Goal: Task Accomplishment & Management: Complete application form

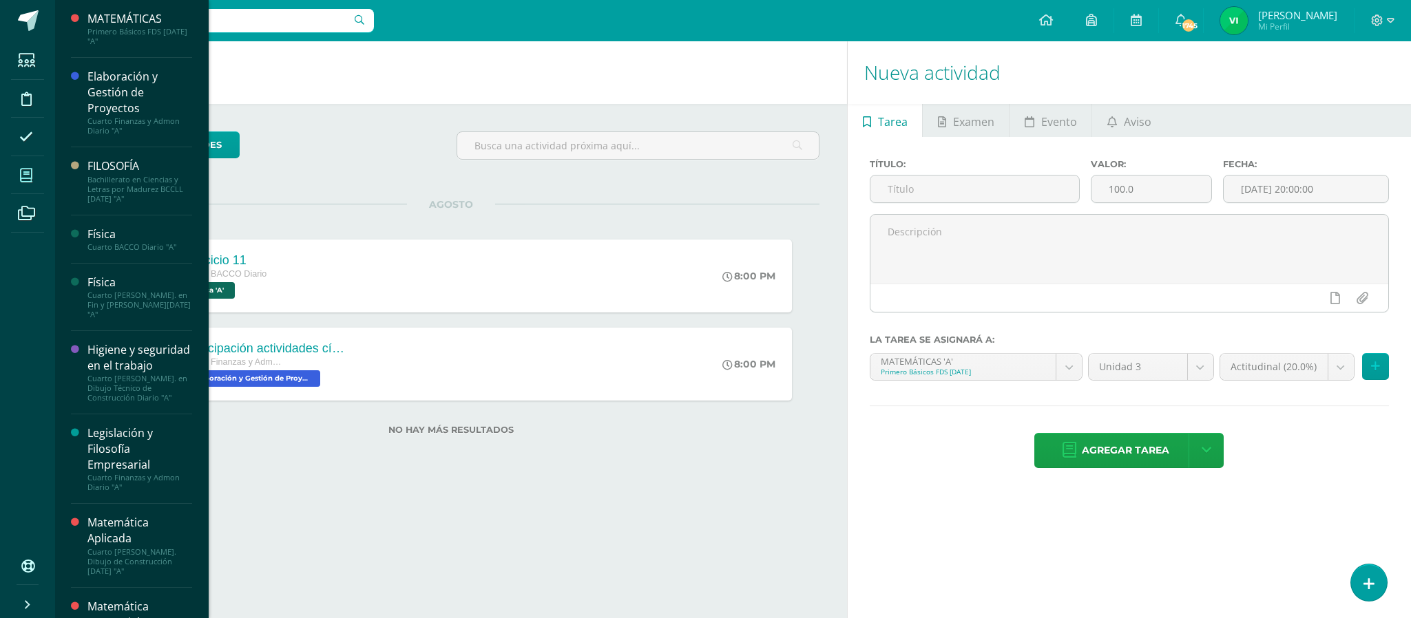
click at [25, 176] on icon at bounding box center [26, 176] width 12 height 14
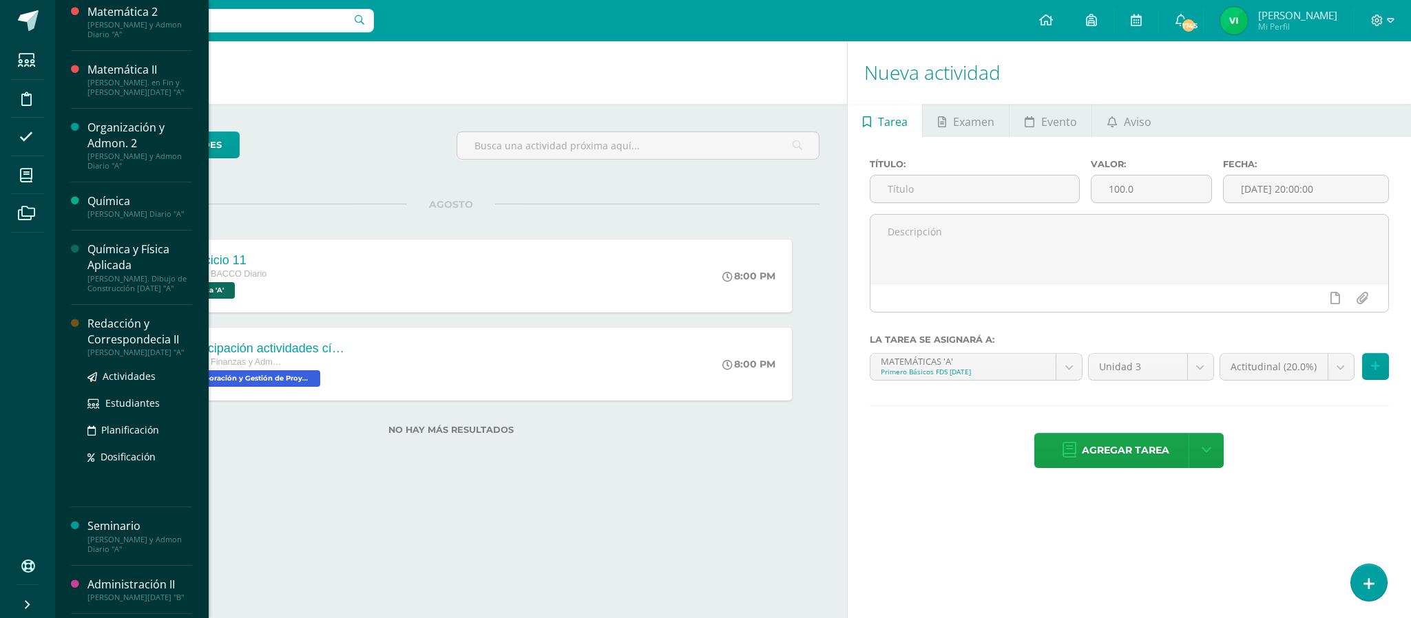
scroll to position [1552, 0]
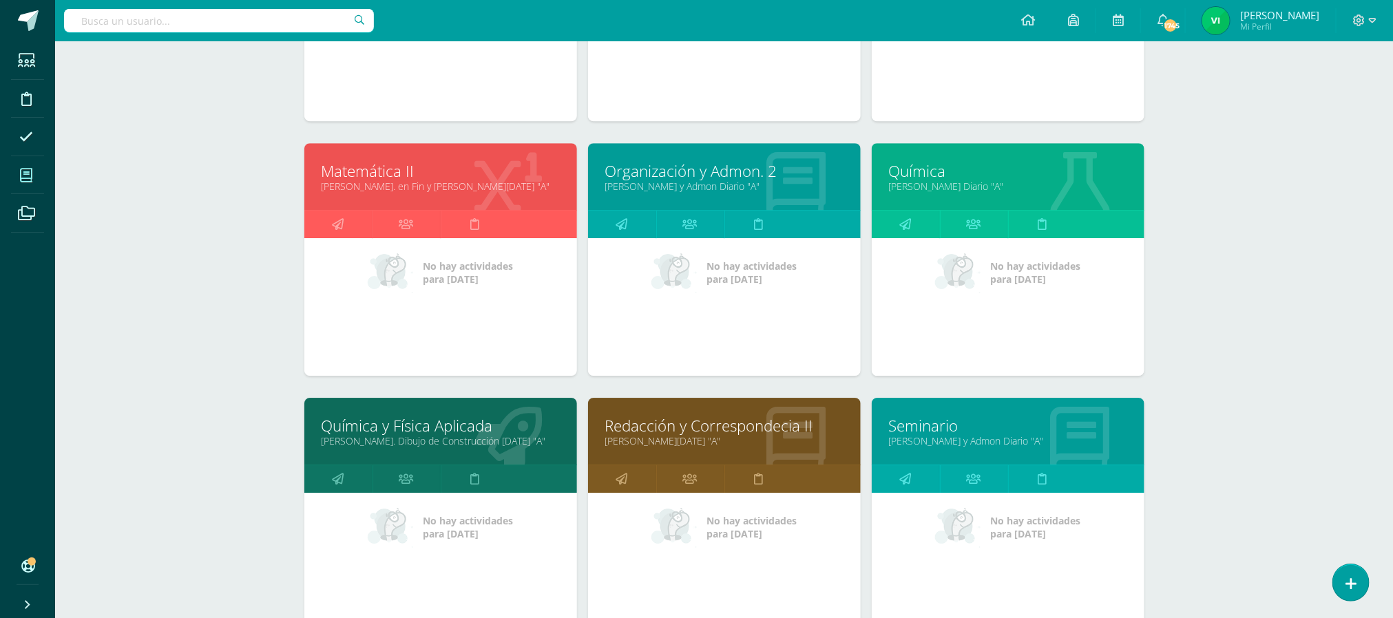
scroll to position [2186, 0]
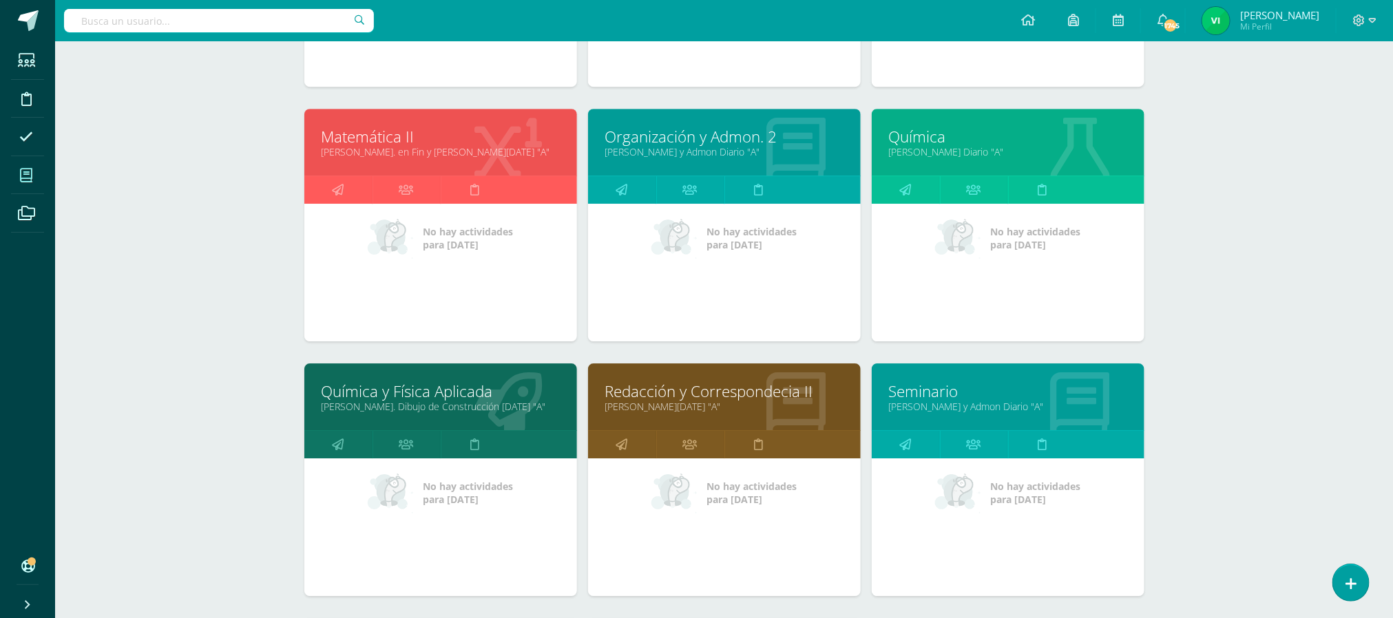
click at [973, 157] on link "[PERSON_NAME] Diario "A"" at bounding box center [1008, 151] width 238 height 13
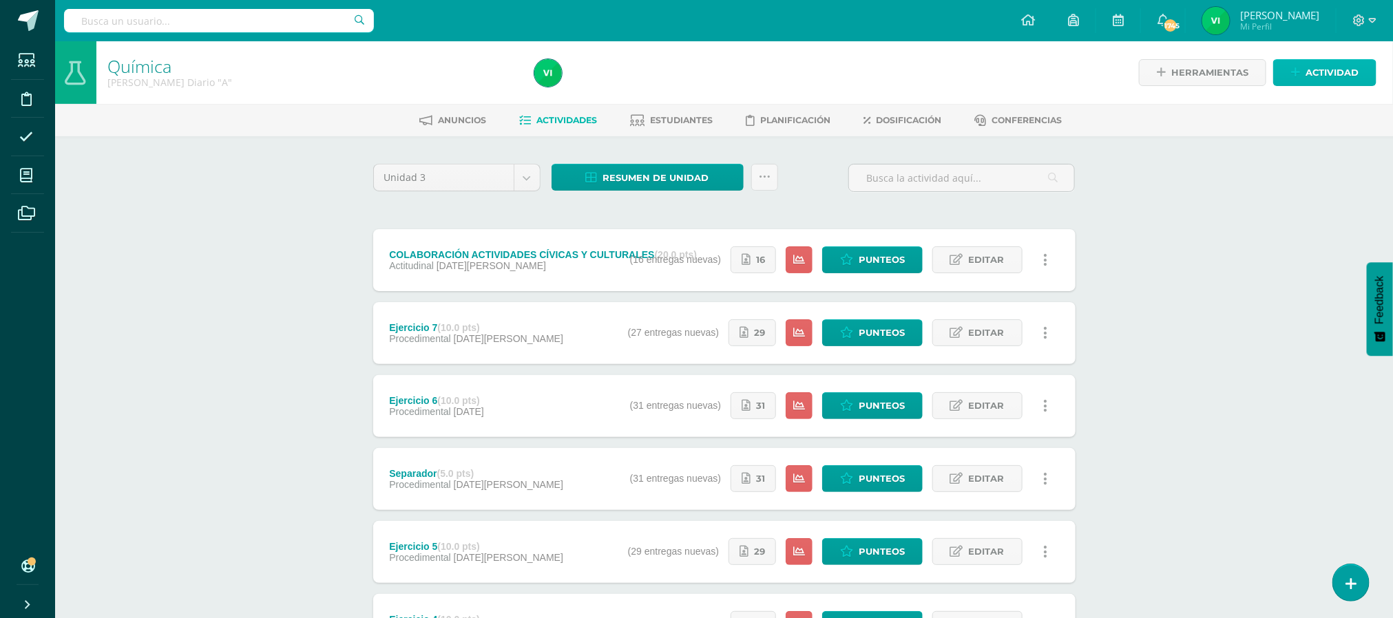
click at [1308, 68] on span "Actividad" at bounding box center [1332, 72] width 53 height 25
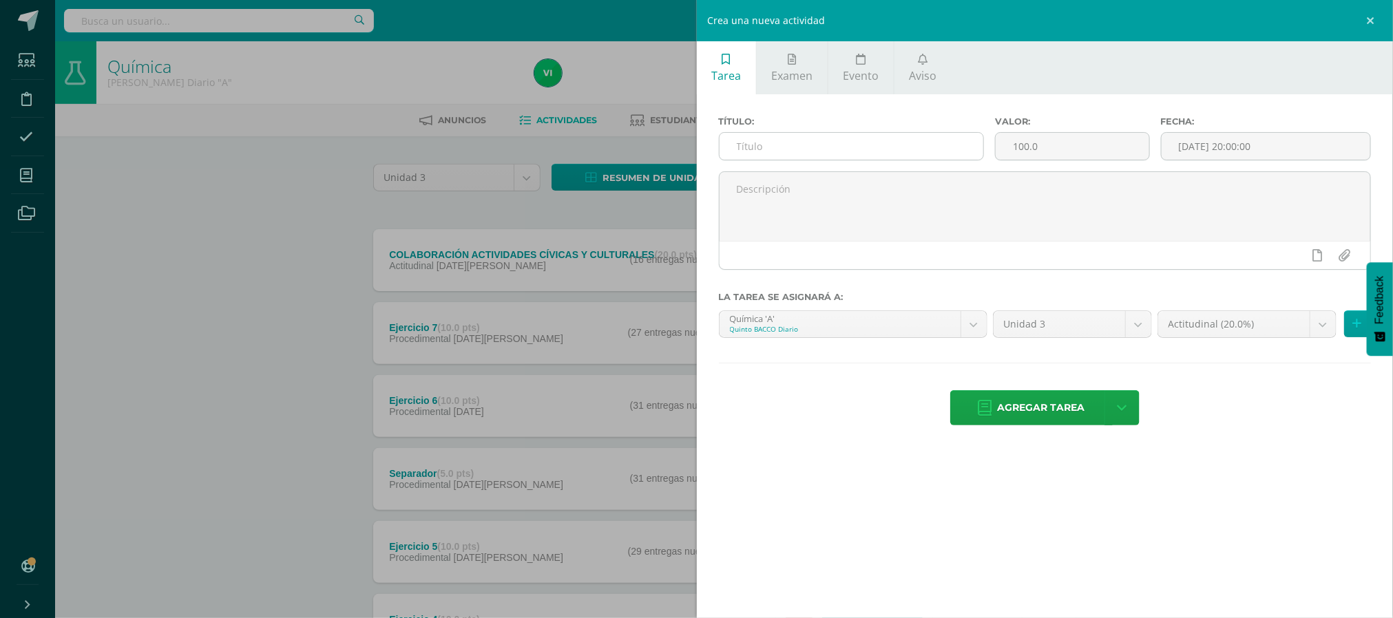
click at [824, 147] on input "text" at bounding box center [852, 146] width 264 height 27
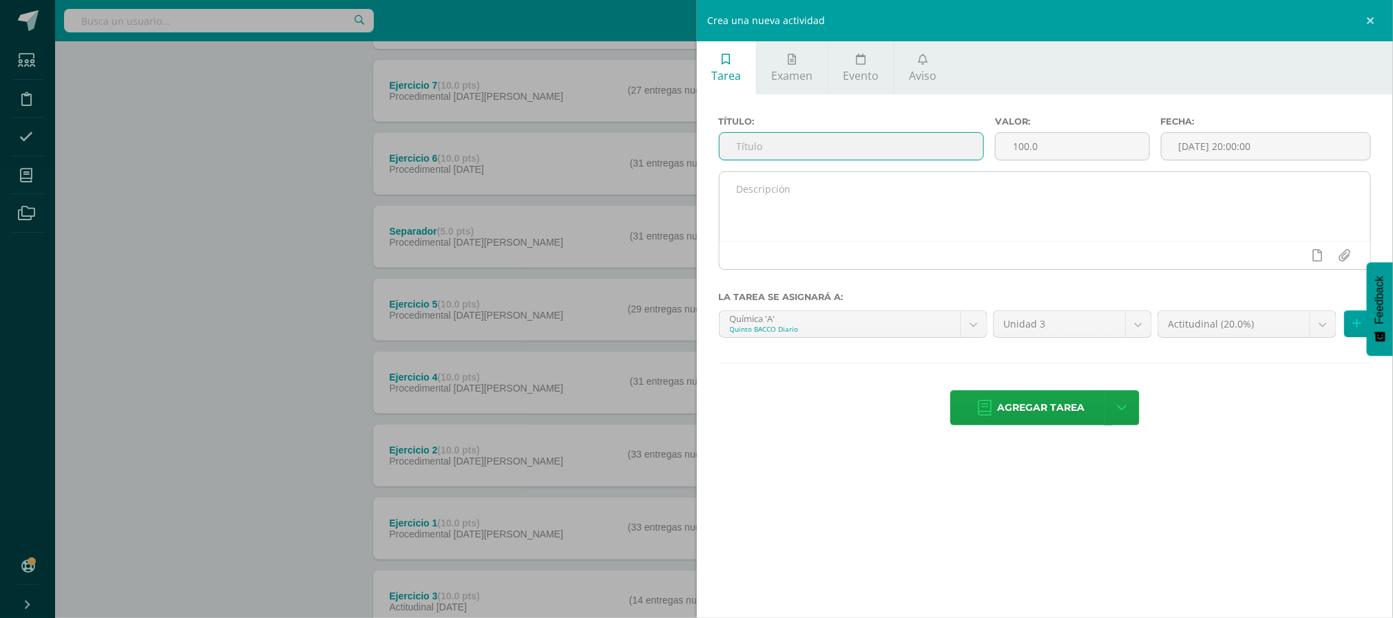
scroll to position [207, 0]
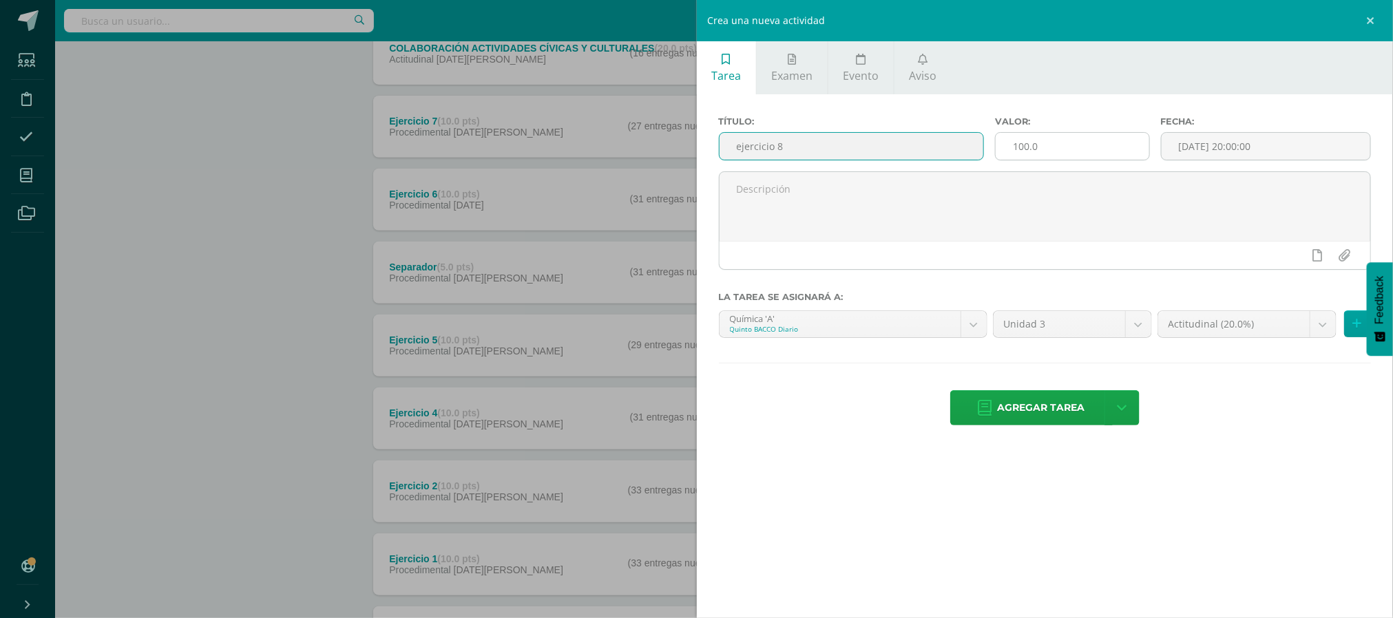
type input "ejercicio 8"
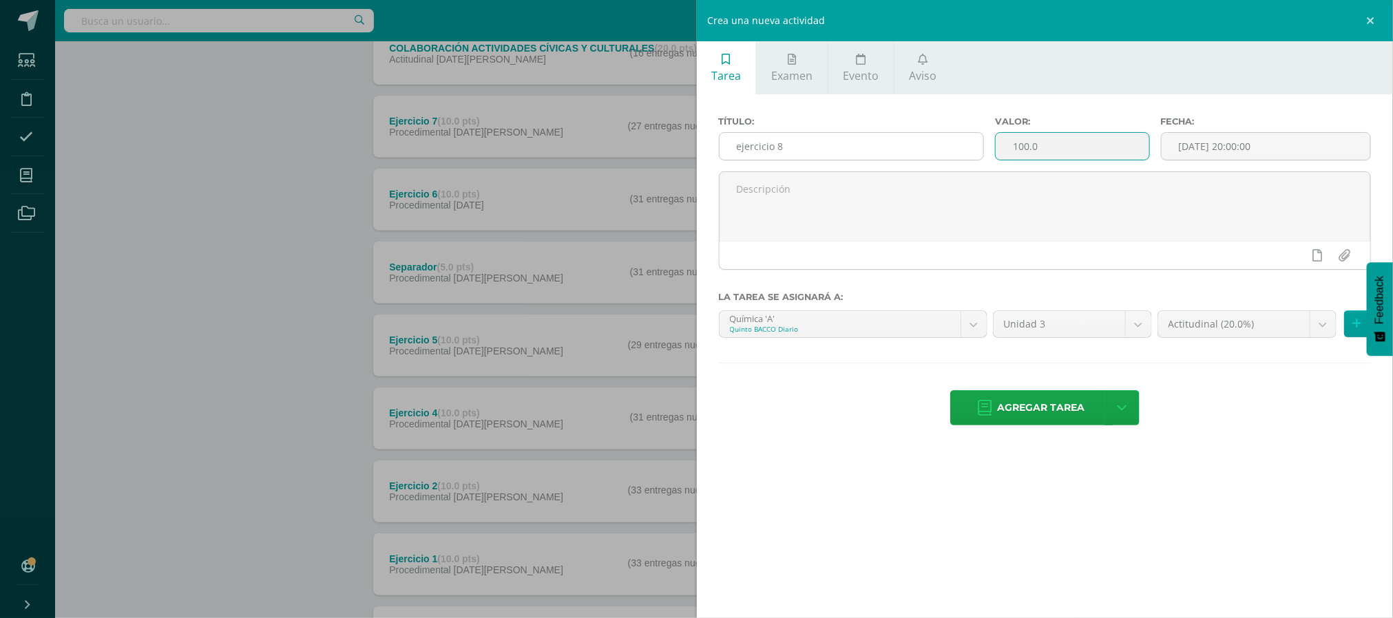
drag, startPoint x: 1069, startPoint y: 149, endPoint x: 978, endPoint y: 136, distance: 91.8
click at [978, 136] on div "Título: ejercicio 8 Valor: 100.0 Fecha: 2025-08-12 20:00:00" at bounding box center [1045, 143] width 664 height 55
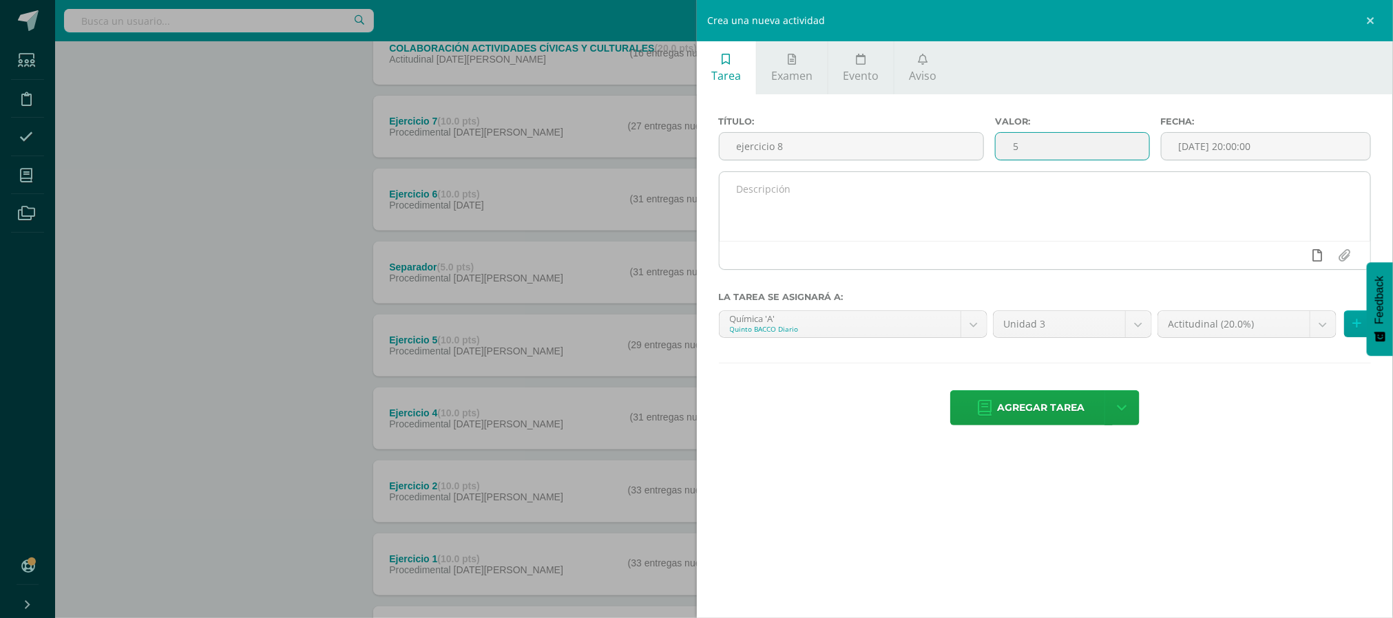
type input "5"
click at [1322, 251] on link at bounding box center [1317, 255] width 27 height 26
click at [879, 188] on textarea at bounding box center [1045, 206] width 651 height 69
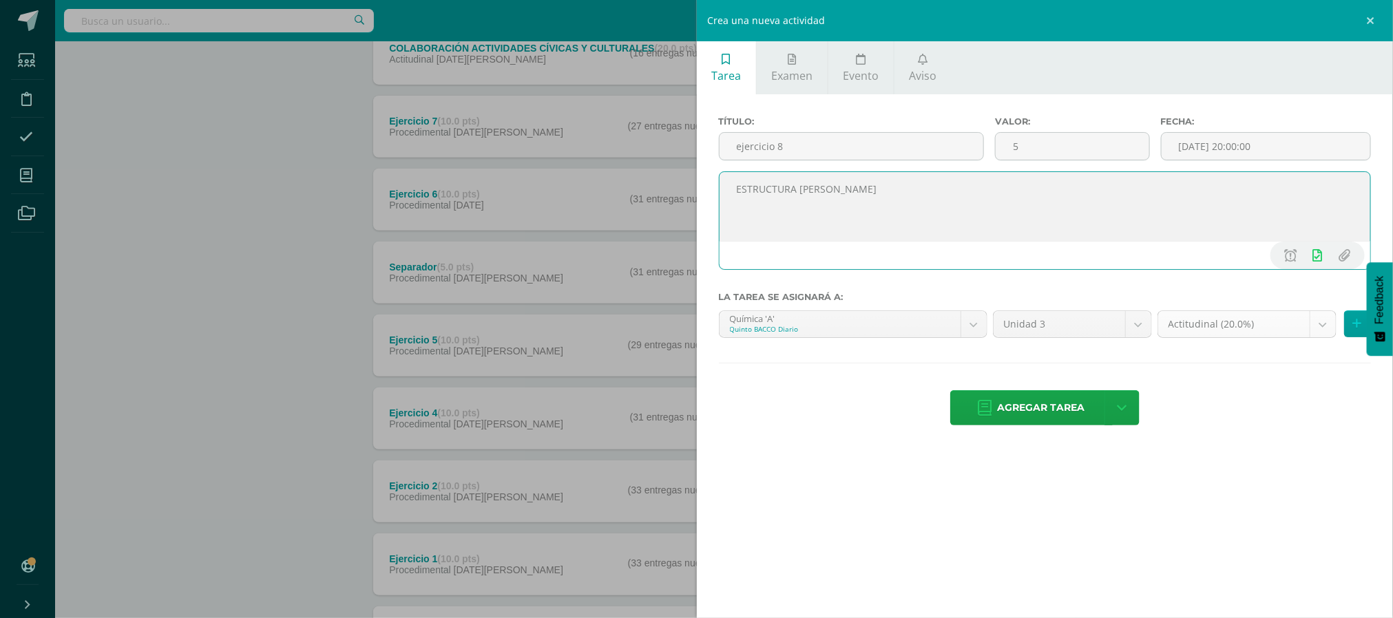
type textarea "ESTRUCTURA DE LEWIS"
click at [1330, 327] on body "Estudiantes Disciplina Asistencia Mis cursos Archivos Soporte Ayuda Reportar un…" at bounding box center [696, 276] width 1393 height 967
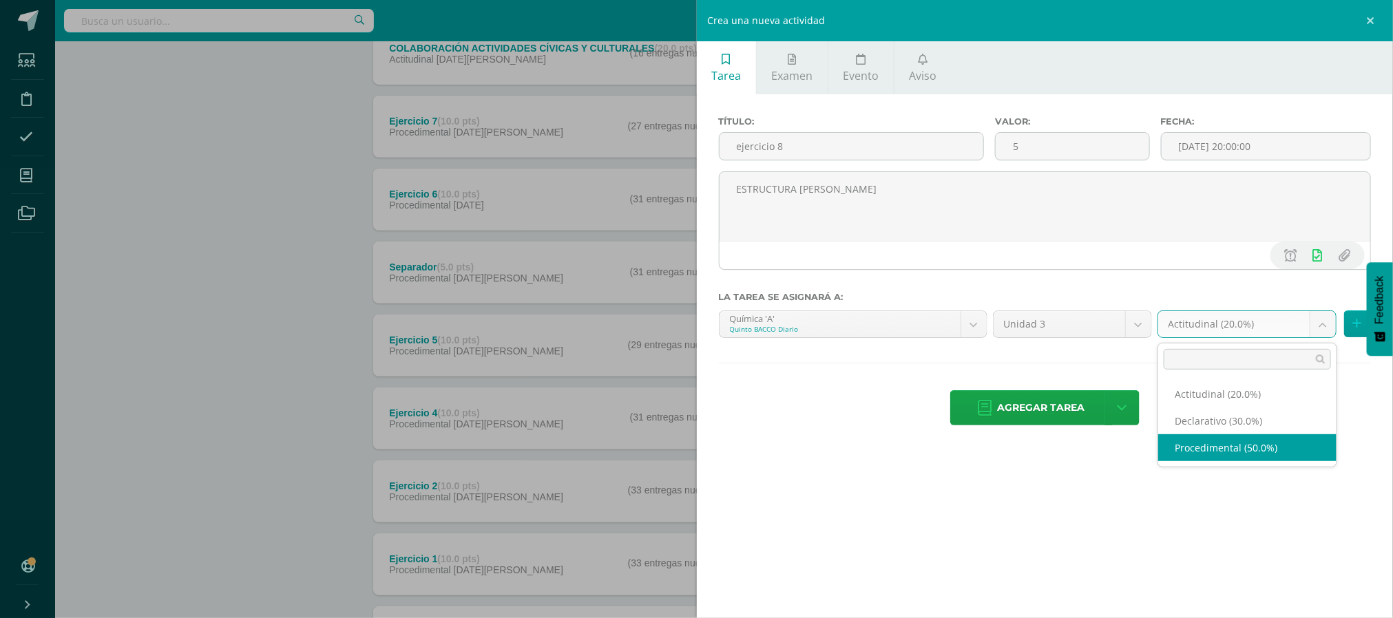
select select "81331"
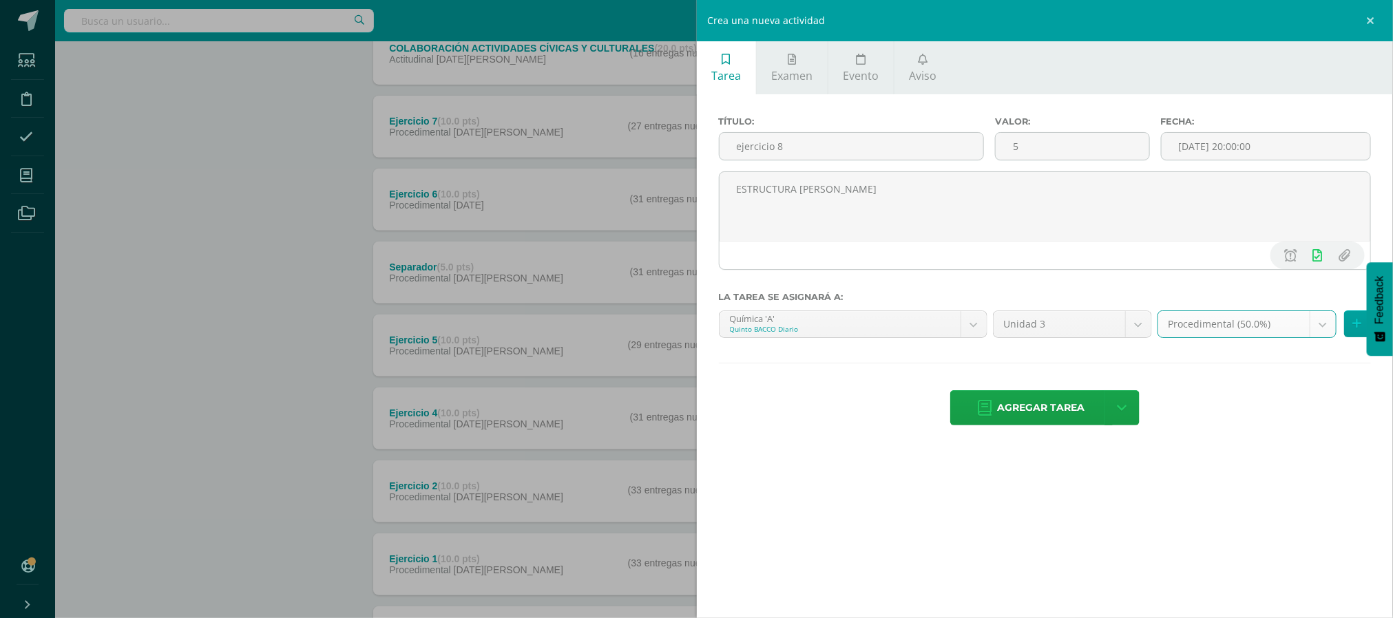
click at [1054, 410] on span "Agregar tarea" at bounding box center [1041, 408] width 87 height 34
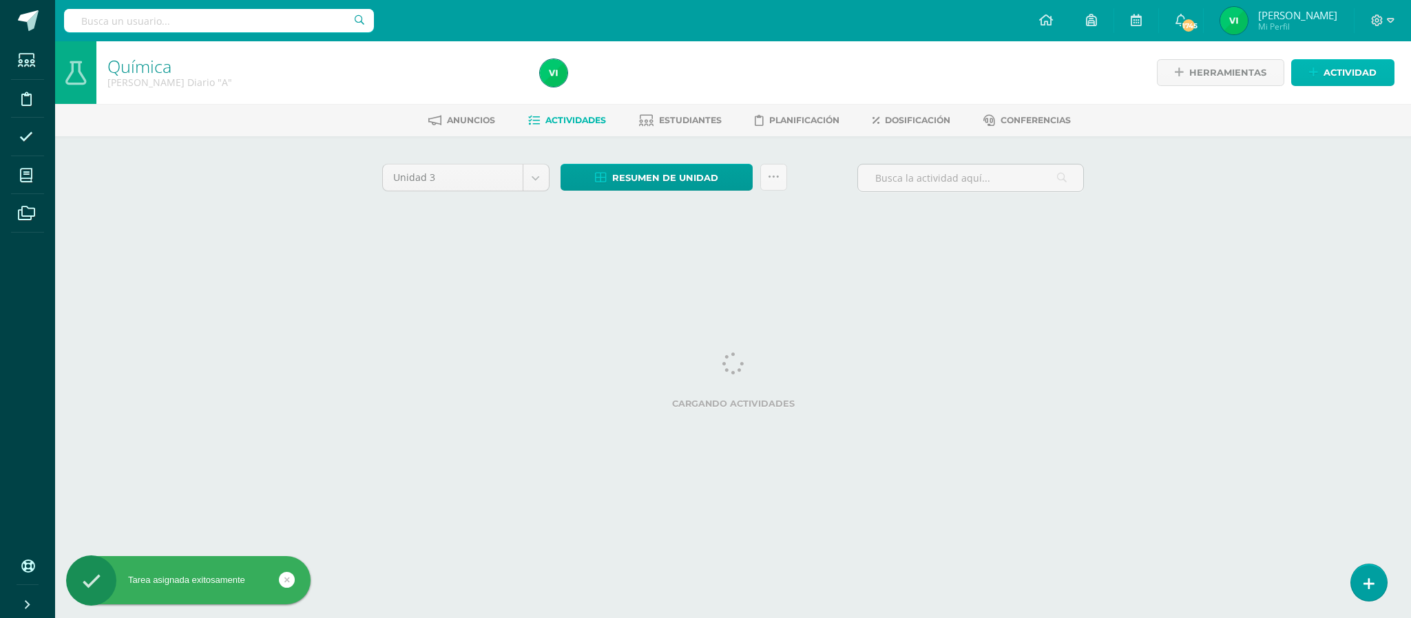
click at [1321, 83] on link "Actividad" at bounding box center [1342, 72] width 103 height 27
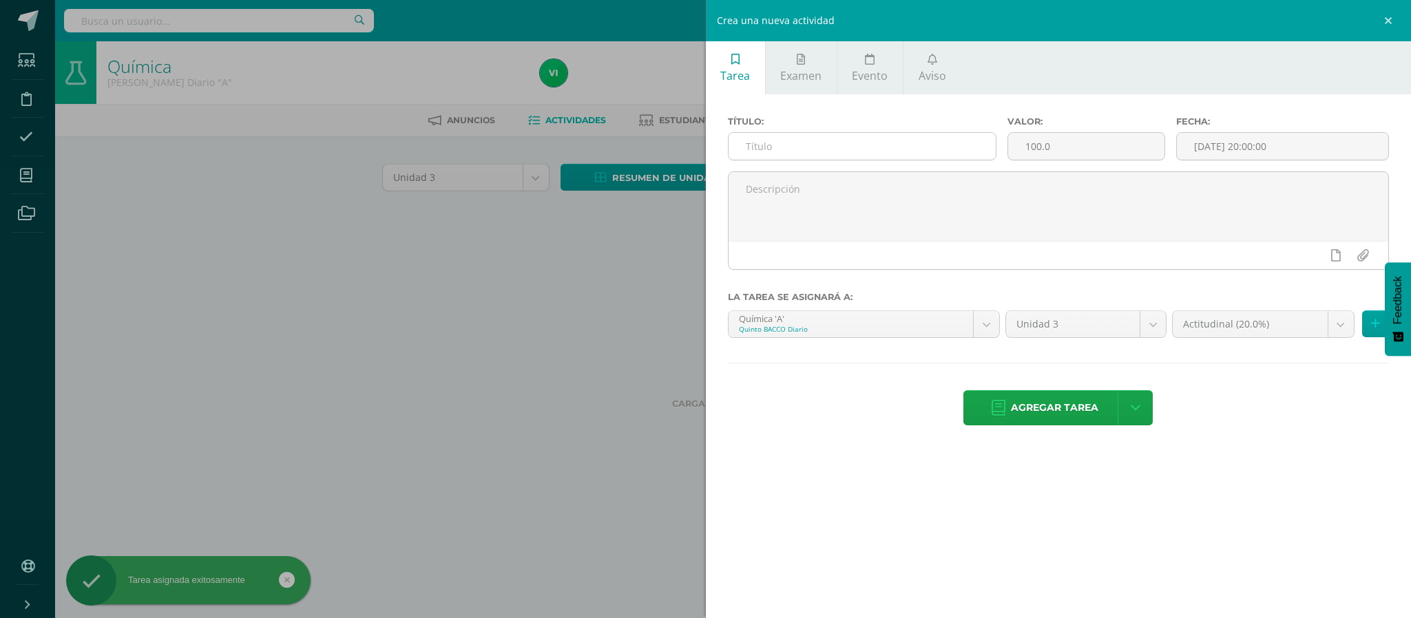
click at [875, 149] on input "text" at bounding box center [863, 146] width 268 height 27
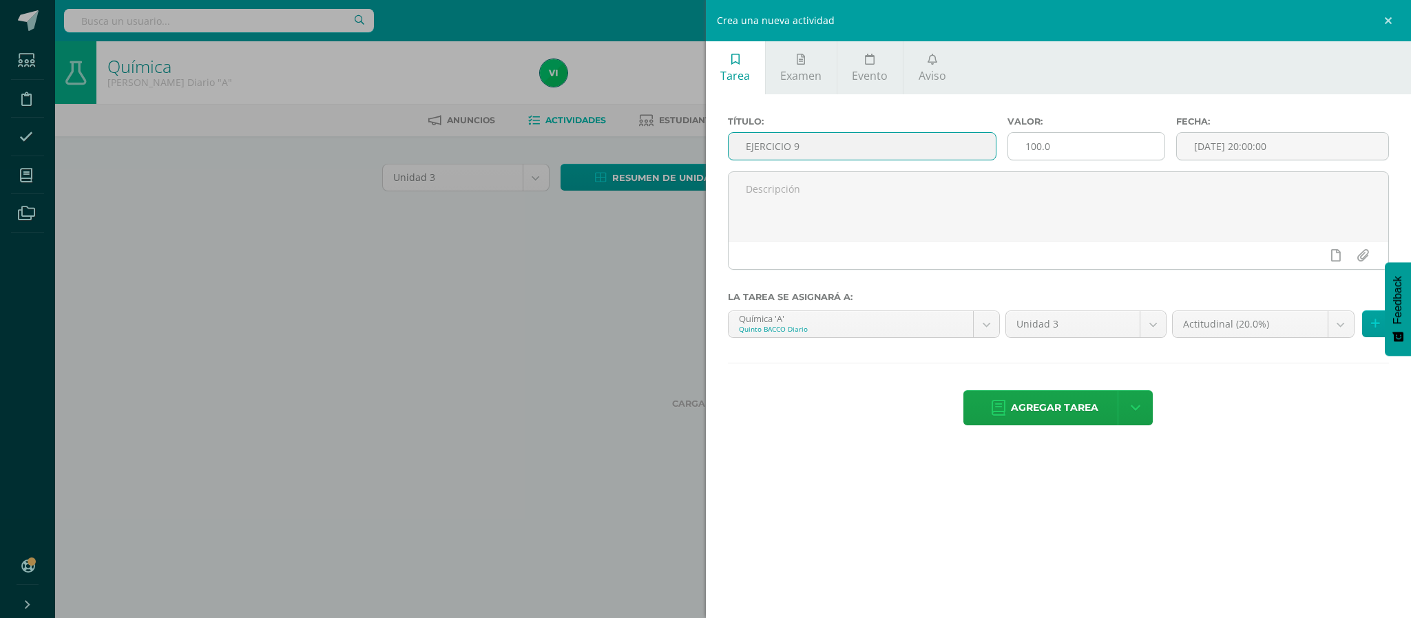
type input "EJERCICIO 9"
drag, startPoint x: 1061, startPoint y: 133, endPoint x: 959, endPoint y: 110, distance: 104.4
click at [959, 112] on div "Título: EJERCICIO 9 Valor: 100.0 Fecha: 2025-08-12 20:00:00 La tarea se asignar…" at bounding box center [1059, 272] width 706 height 356
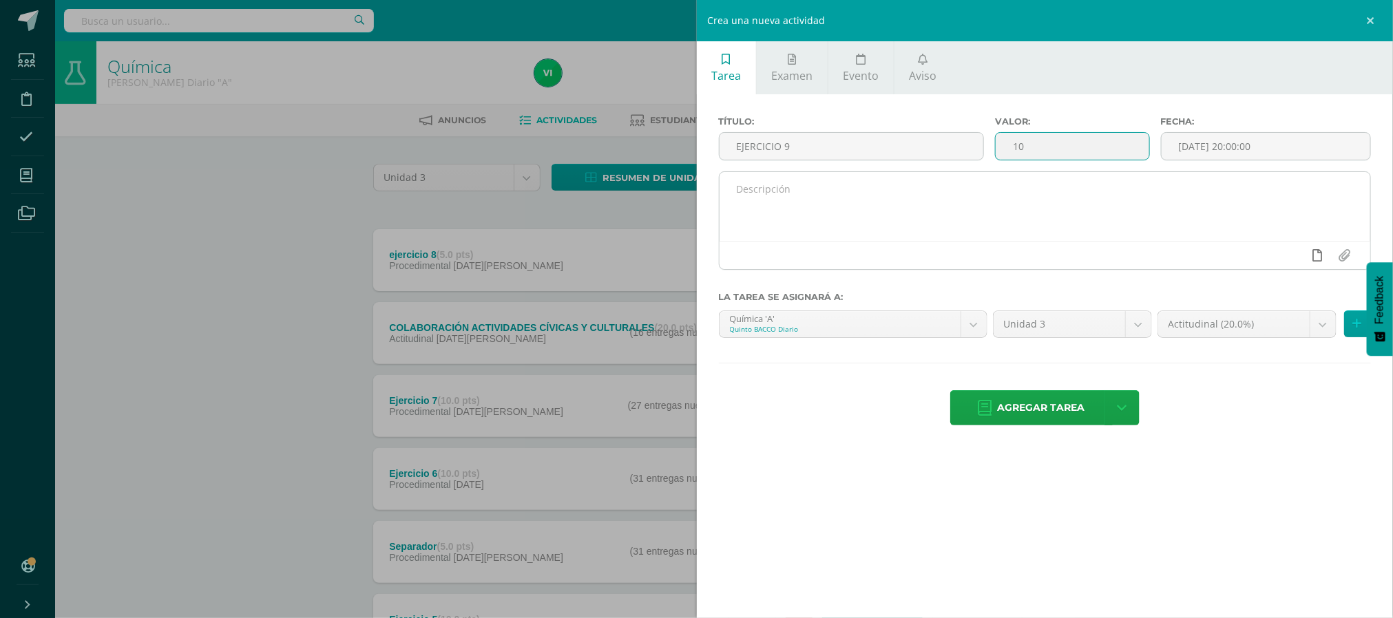
type input "10"
click at [1315, 253] on icon at bounding box center [1318, 255] width 10 height 12
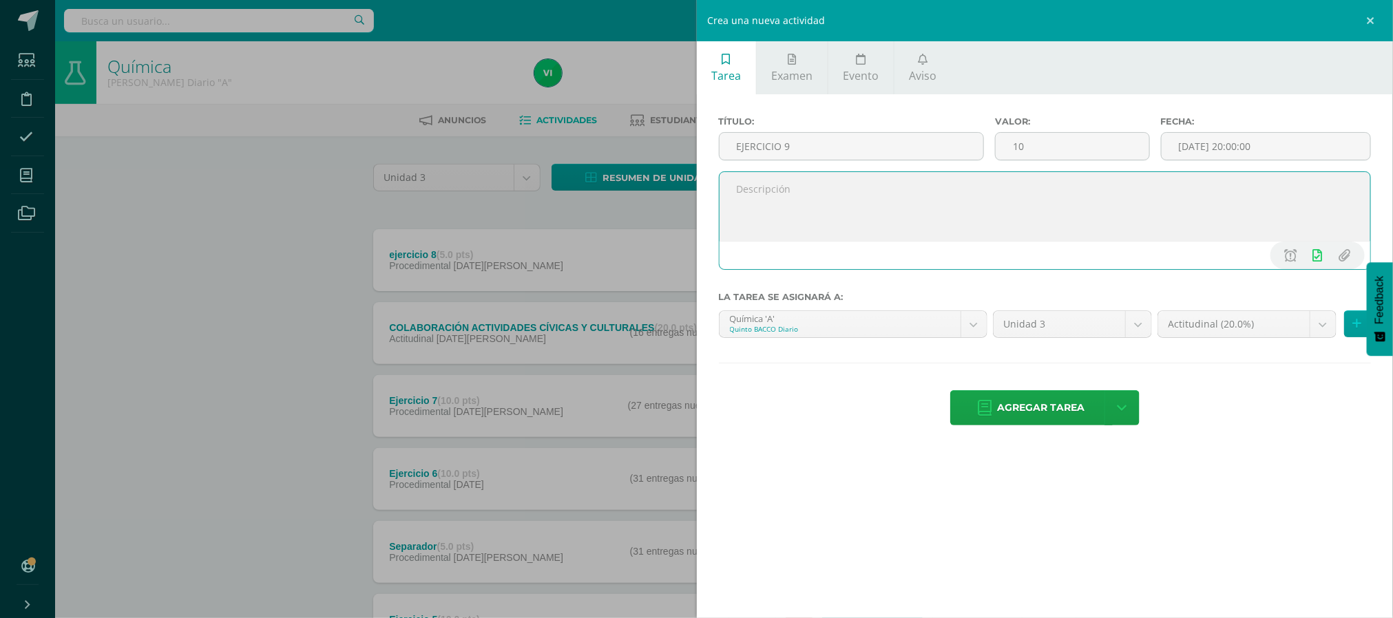
click at [1056, 217] on textarea at bounding box center [1045, 206] width 651 height 69
type textarea "ESTRUCTURA [PERSON_NAME]"
click at [1310, 327] on body "Tarea asignada exitosamente Estudiantes Disciplina Asistencia Mis cursos Archiv…" at bounding box center [696, 517] width 1393 height 1035
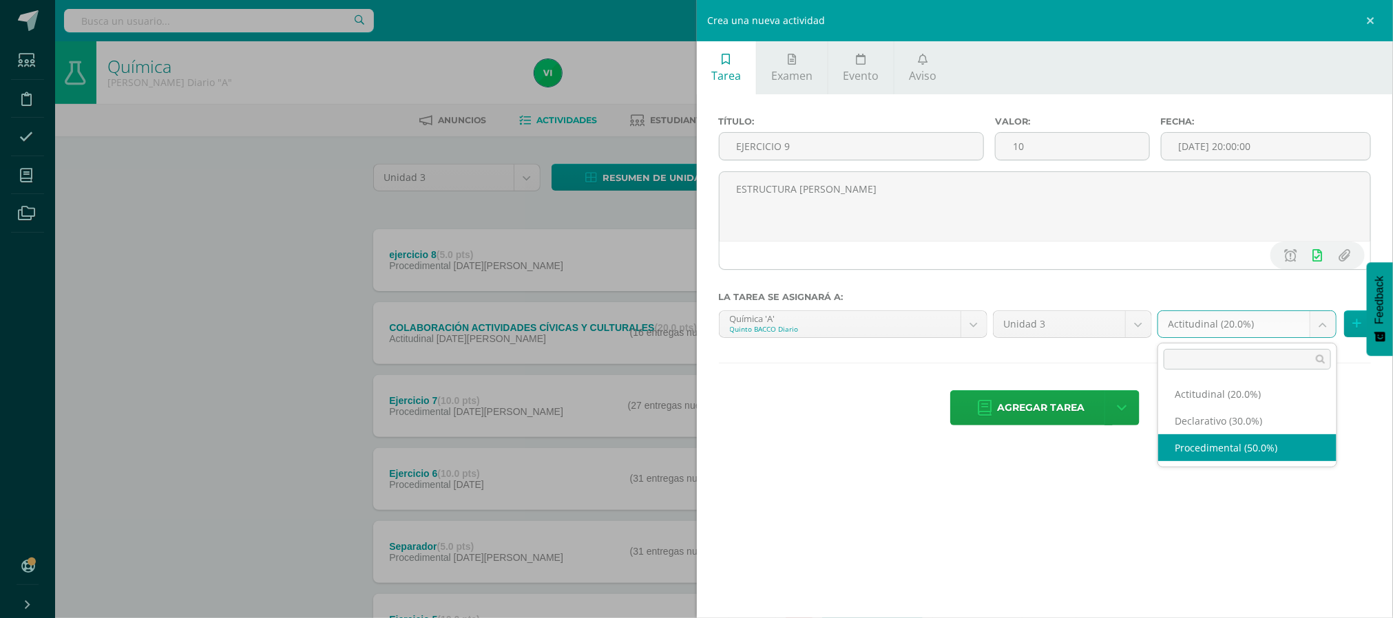
select select "81331"
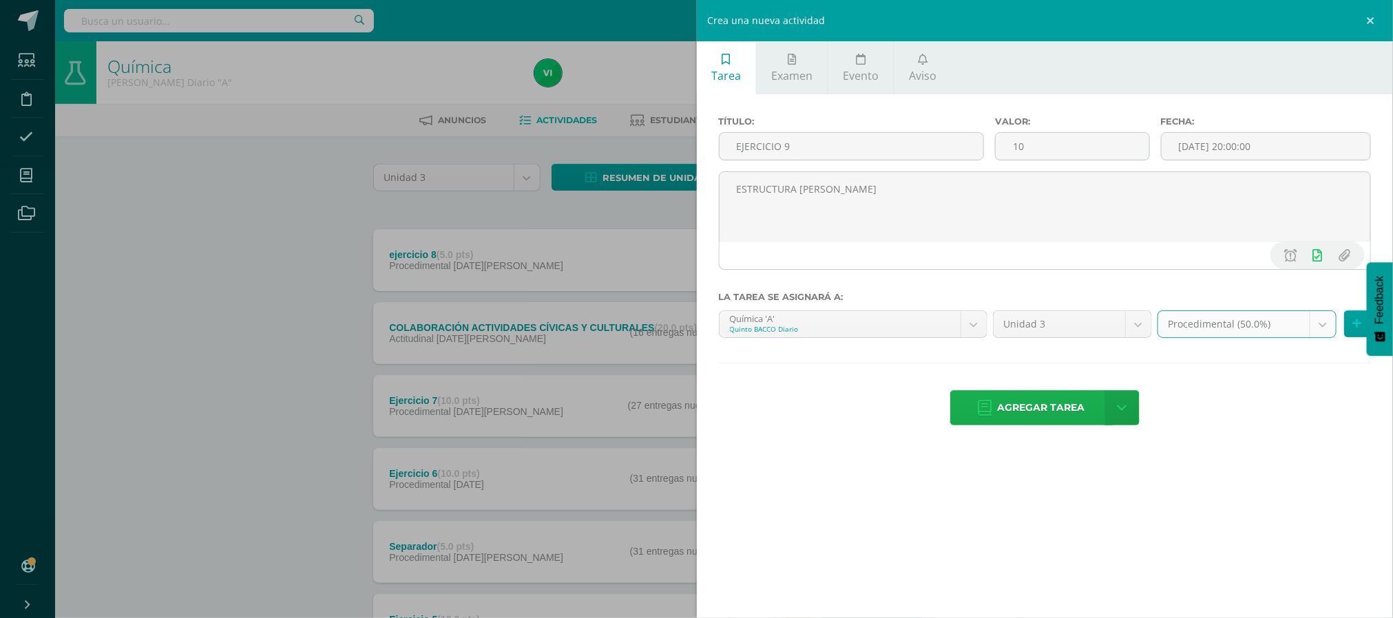
click at [1069, 413] on span "Agregar tarea" at bounding box center [1041, 408] width 87 height 34
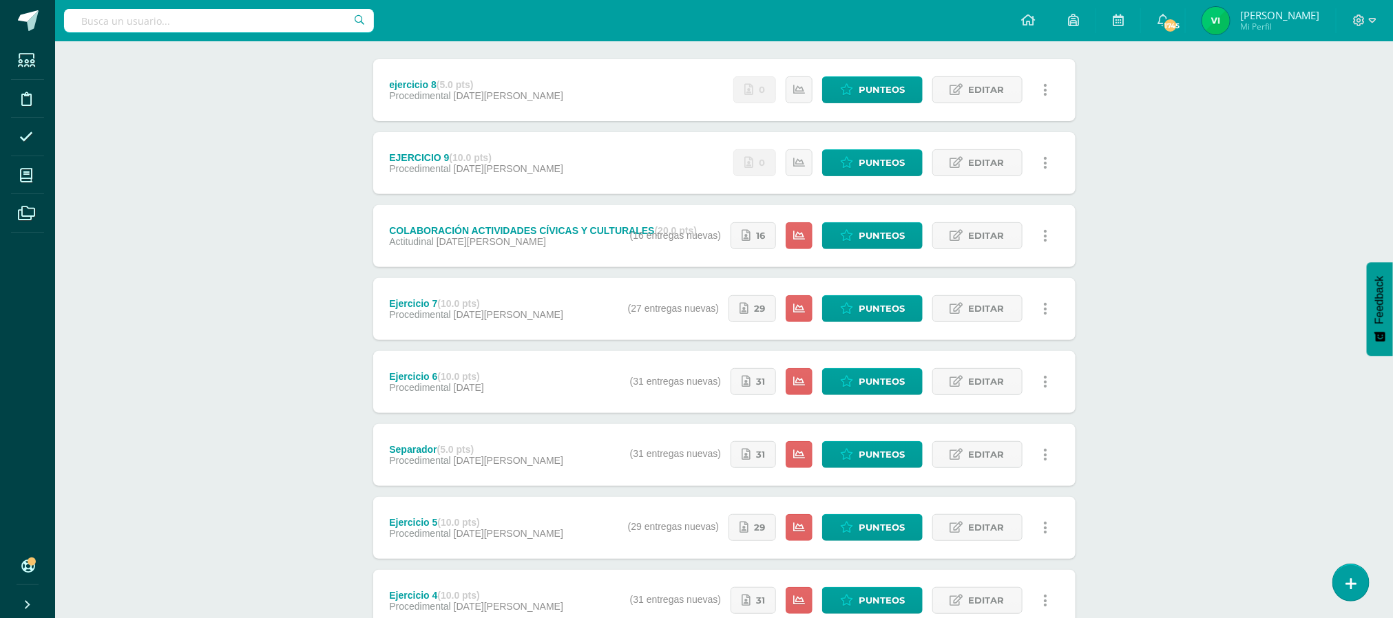
scroll to position [207, 0]
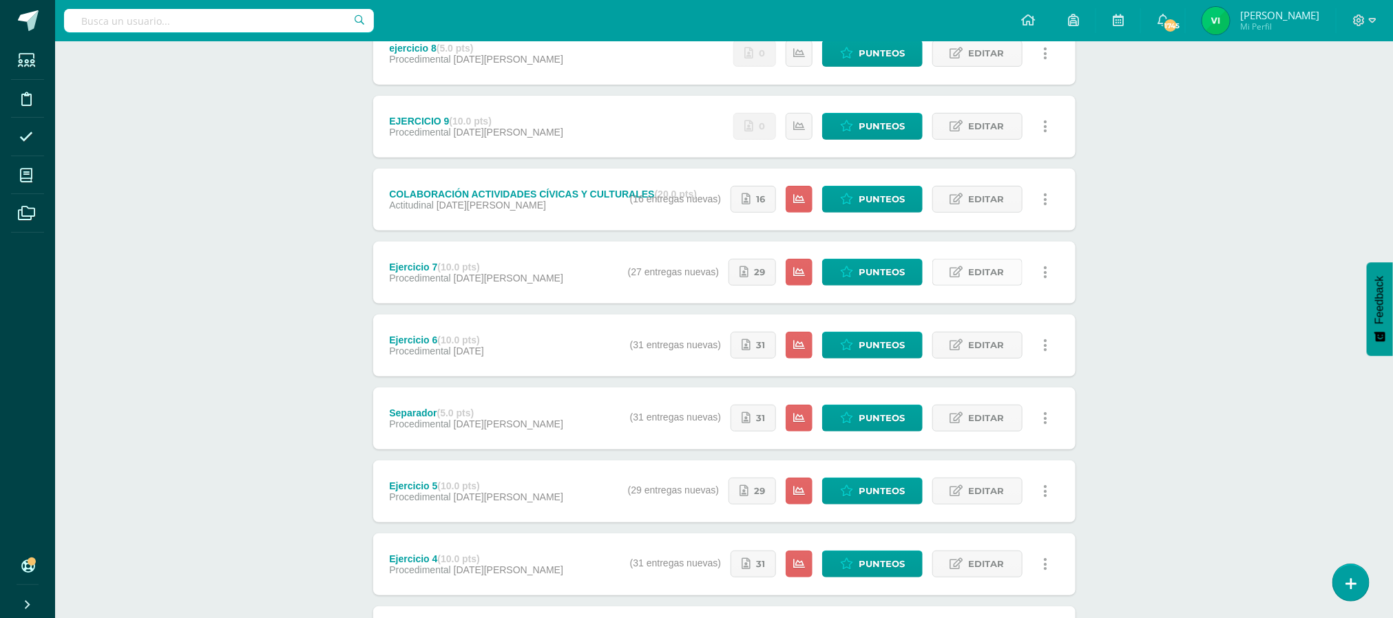
click at [969, 275] on span "Editar" at bounding box center [987, 272] width 36 height 25
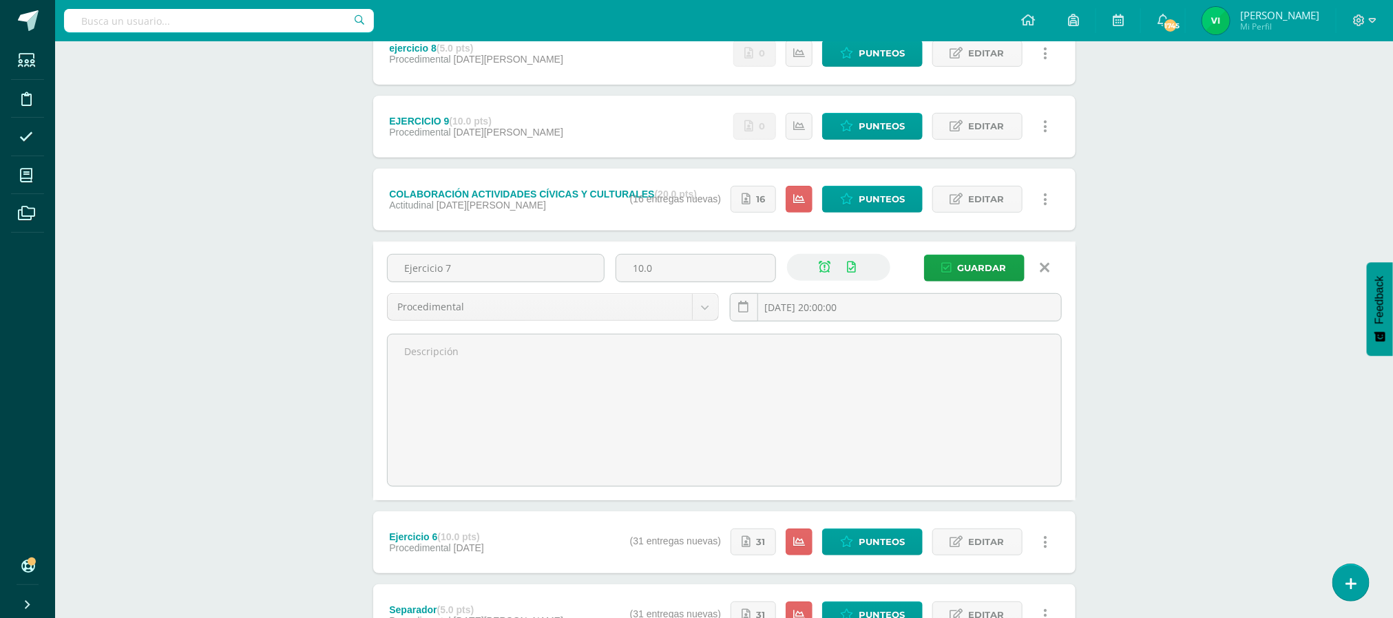
click at [1040, 260] on icon at bounding box center [1045, 267] width 10 height 15
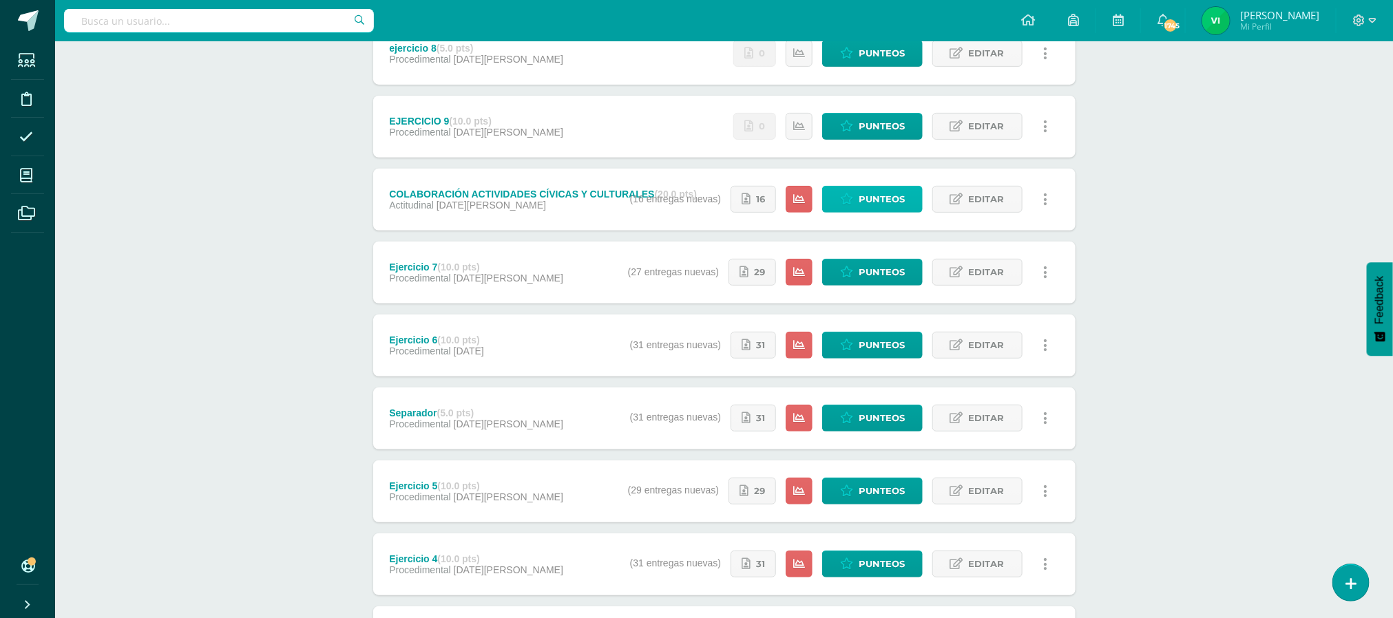
click at [859, 193] on span "Punteos" at bounding box center [882, 199] width 46 height 25
click at [969, 203] on span "Editar" at bounding box center [987, 199] width 36 height 25
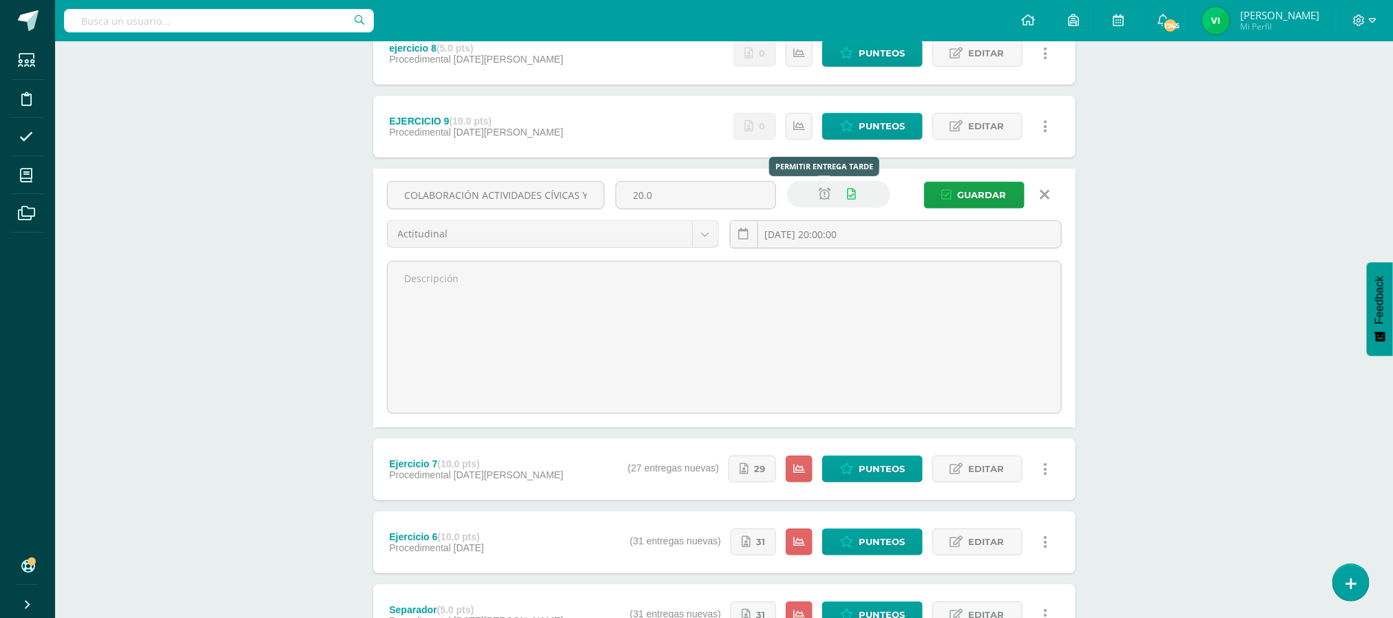
click at [826, 199] on icon at bounding box center [826, 195] width 12 height 12
click at [820, 195] on icon at bounding box center [826, 195] width 12 height 12
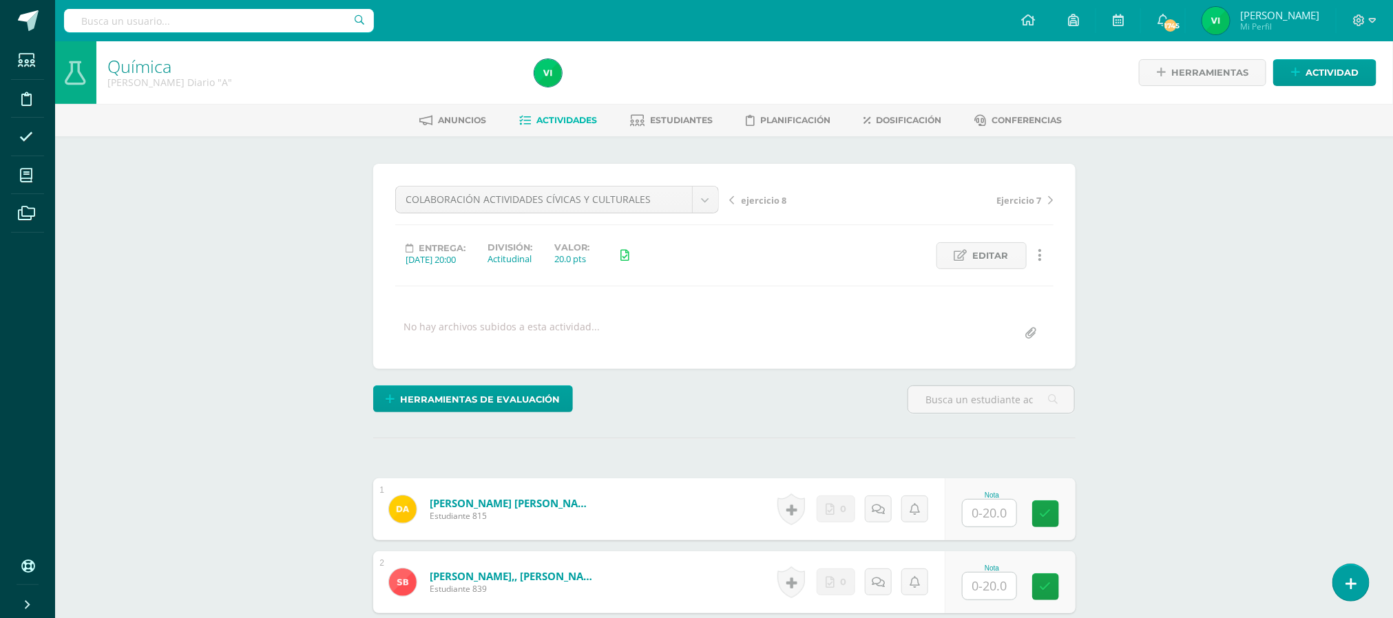
click at [525, 118] on icon at bounding box center [525, 121] width 12 height 12
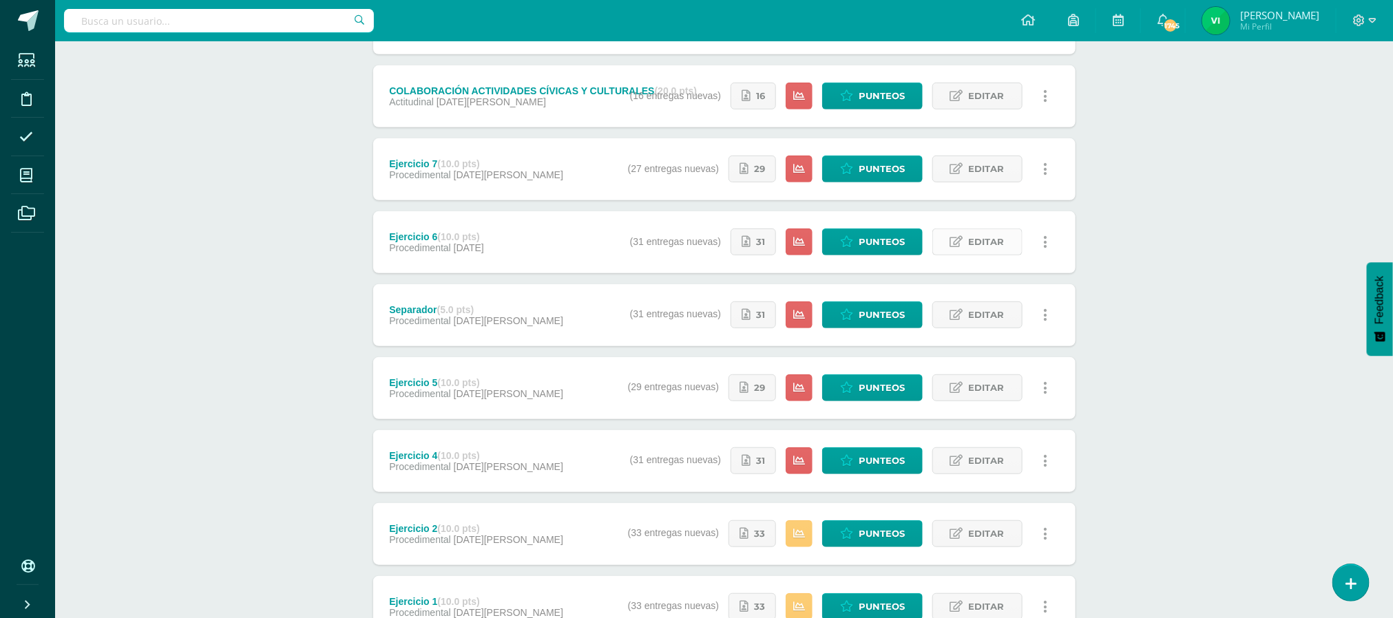
click at [978, 249] on span "Editar" at bounding box center [987, 241] width 36 height 25
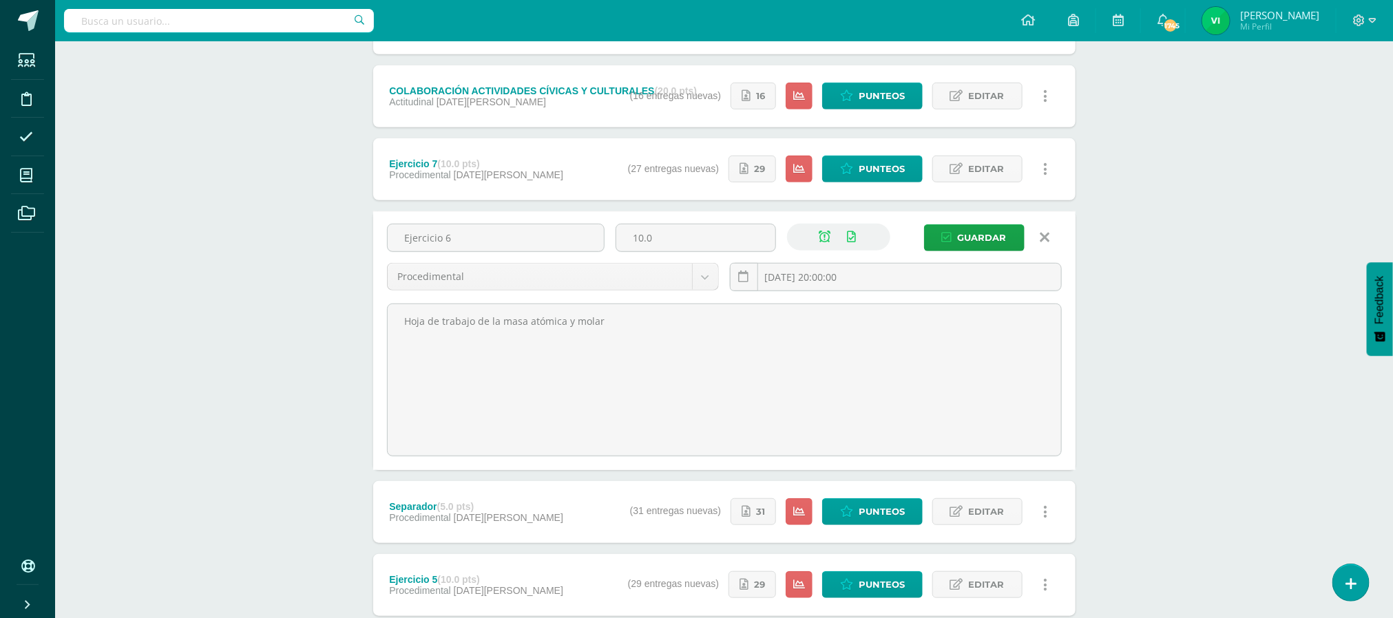
click at [1040, 238] on icon at bounding box center [1045, 237] width 10 height 15
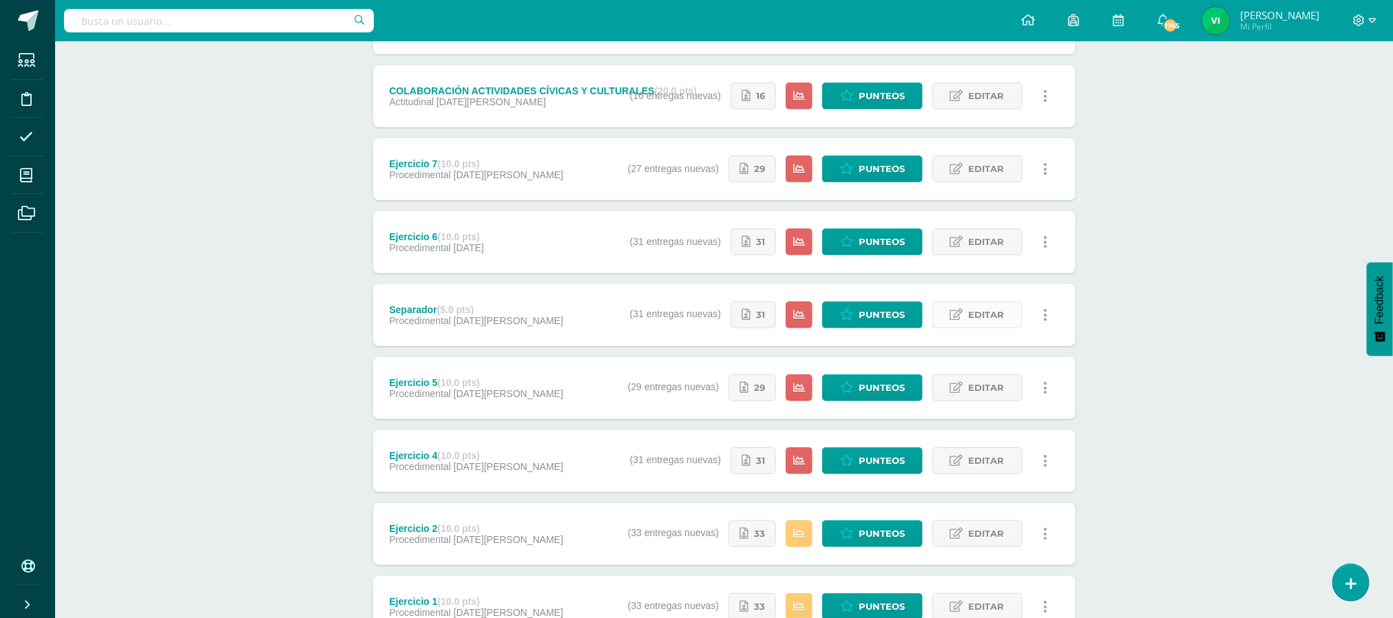
click at [990, 321] on span "Editar" at bounding box center [987, 314] width 36 height 25
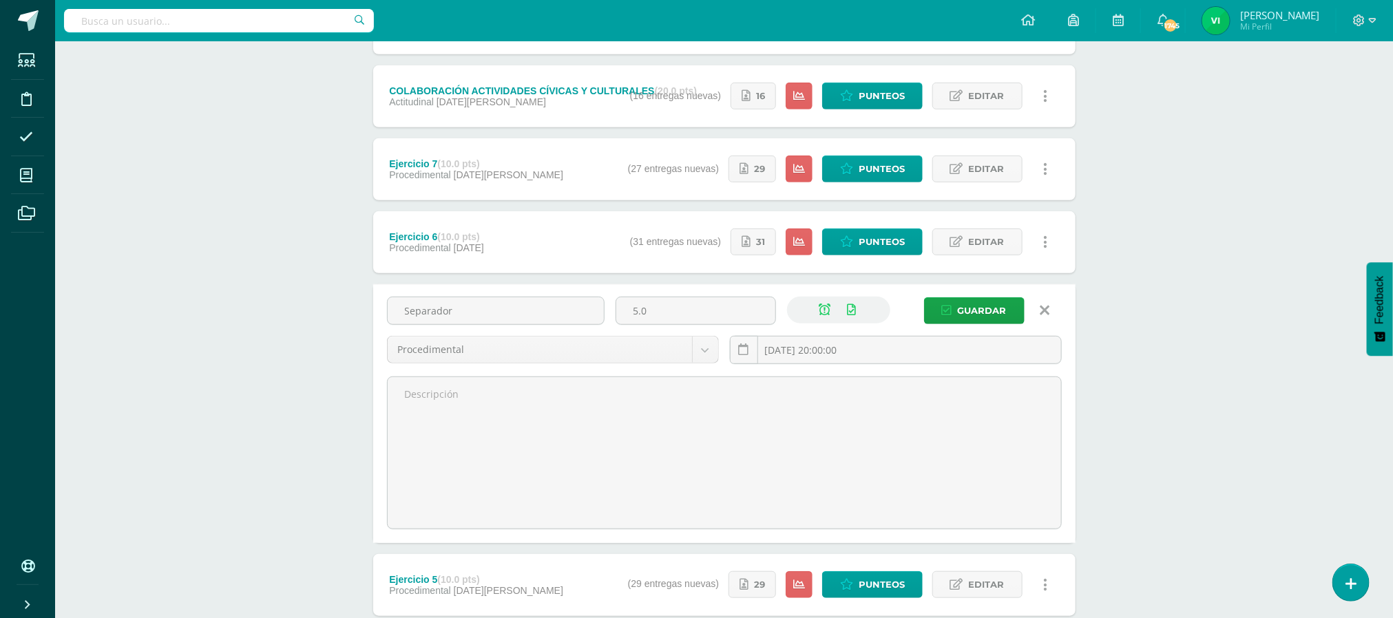
click at [1050, 310] on link at bounding box center [1044, 311] width 35 height 26
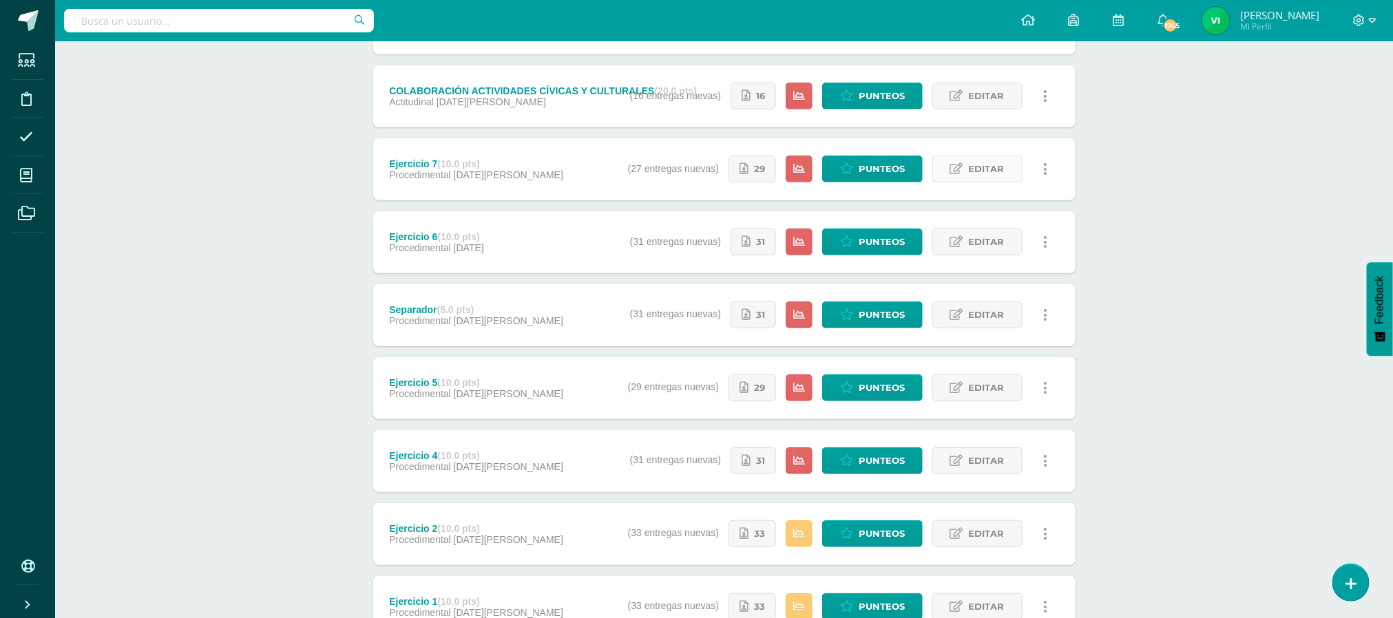
click at [979, 159] on span "Editar" at bounding box center [987, 168] width 36 height 25
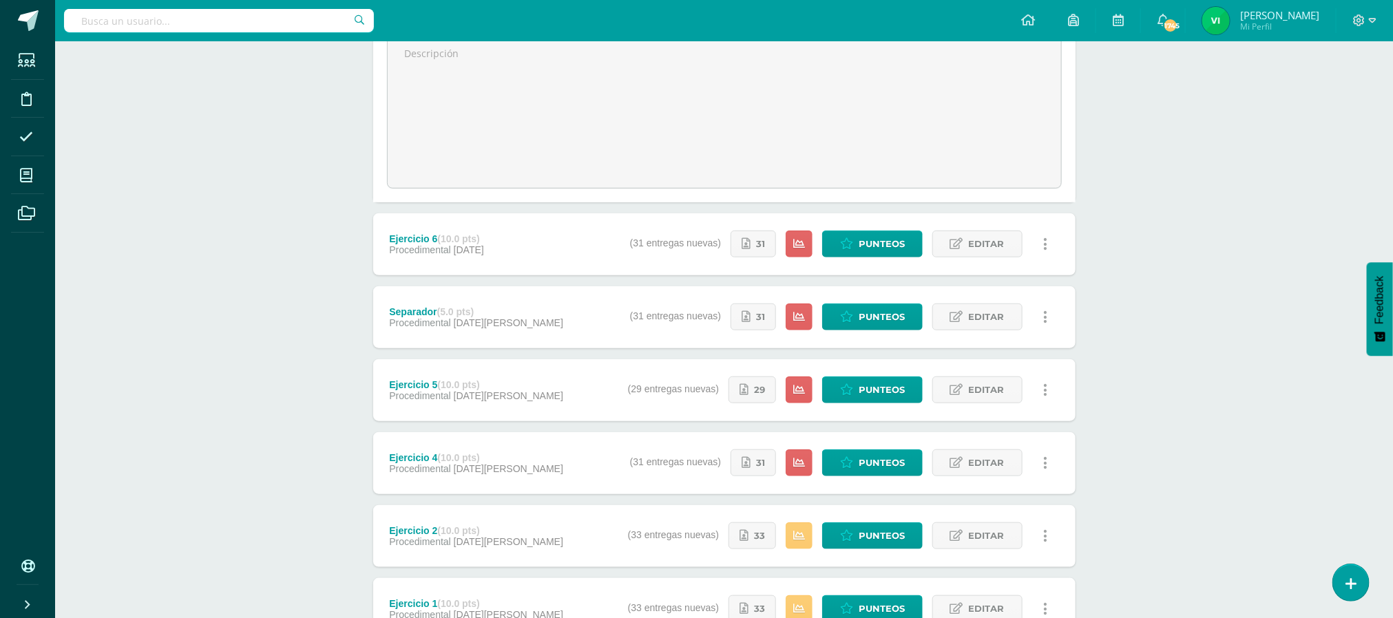
scroll to position [516, 0]
